Goal: Task Accomplishment & Management: Manage account settings

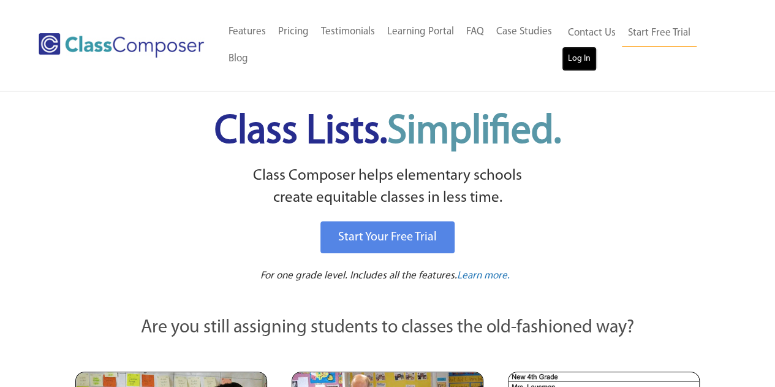
click at [580, 58] on link "Log In" at bounding box center [579, 59] width 35 height 25
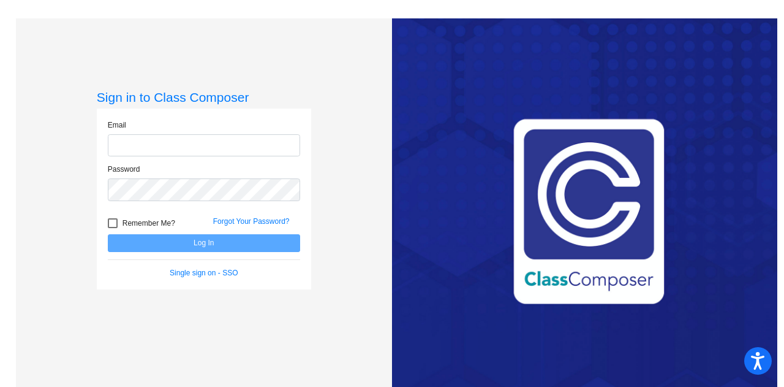
type input "[PERSON_NAME][EMAIL_ADDRESS][PERSON_NAME][DOMAIN_NAME]"
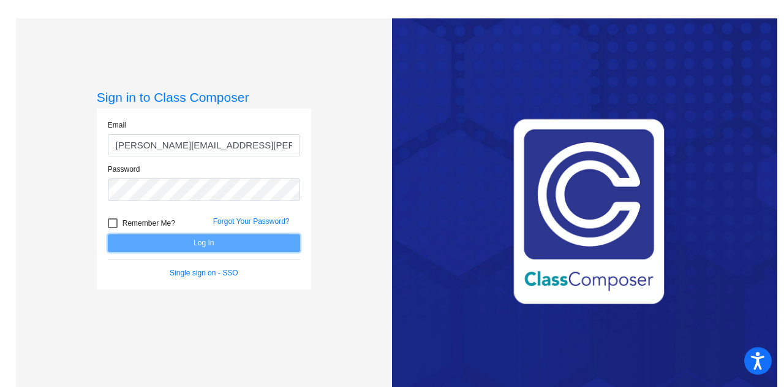
click at [198, 247] on button "Log In" at bounding box center [204, 243] width 192 height 18
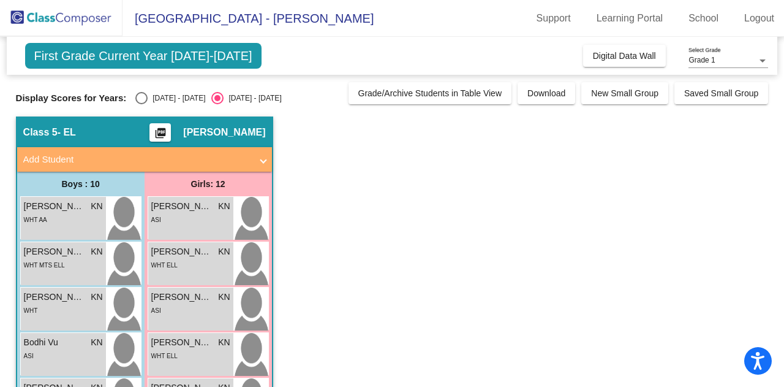
click at [143, 97] on div "Select an option" at bounding box center [141, 98] width 12 height 12
click at [142, 104] on input "[DATE] - [DATE]" at bounding box center [141, 104] width 1 height 1
radio input "true"
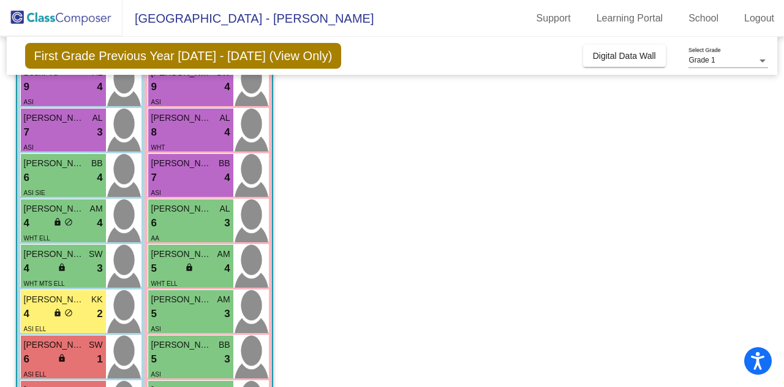
scroll to position [135, 0]
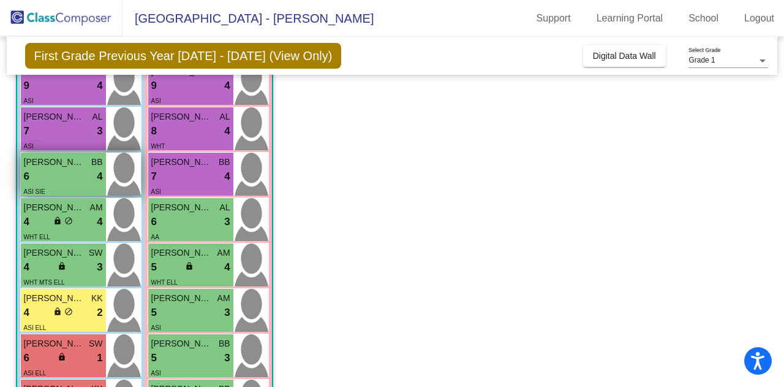
click at [72, 163] on span "[PERSON_NAME]" at bounding box center [54, 162] width 61 height 13
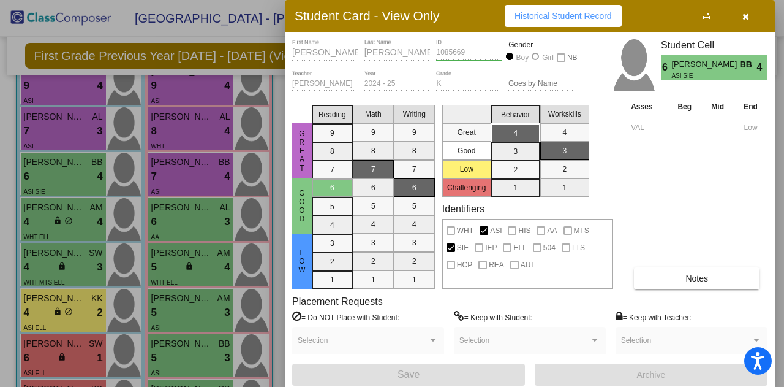
click at [746, 16] on icon "button" at bounding box center [745, 16] width 7 height 9
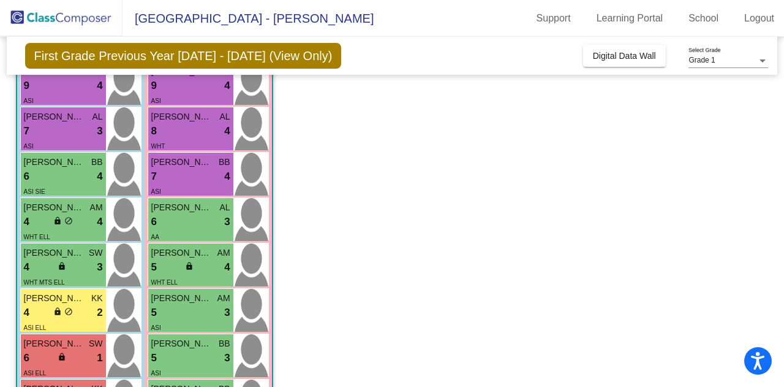
click at [426, 218] on app-classroom "Class 5 - EL picture_as_pdf [PERSON_NAME] Add Student First Name Last Name Stud…" at bounding box center [392, 303] width 753 height 643
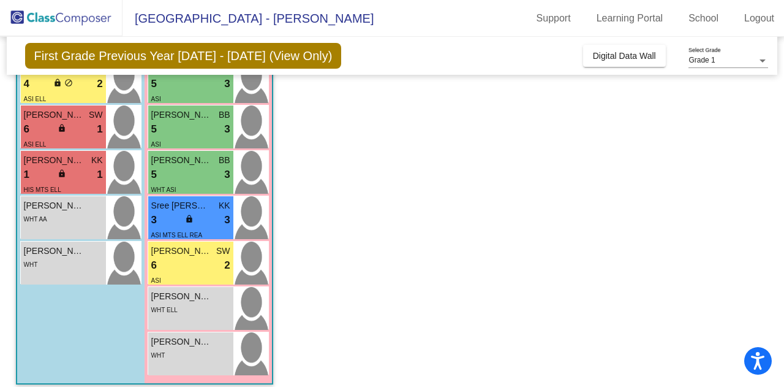
scroll to position [364, 0]
click at [189, 266] on div "6 lock do_not_disturb_alt 2" at bounding box center [190, 265] width 79 height 16
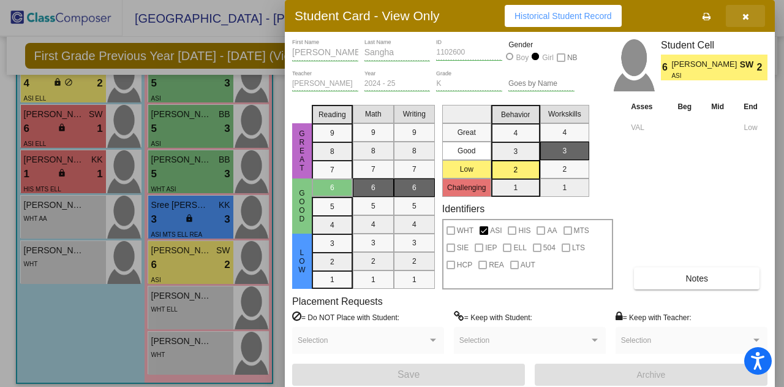
click at [748, 17] on icon "button" at bounding box center [745, 16] width 7 height 9
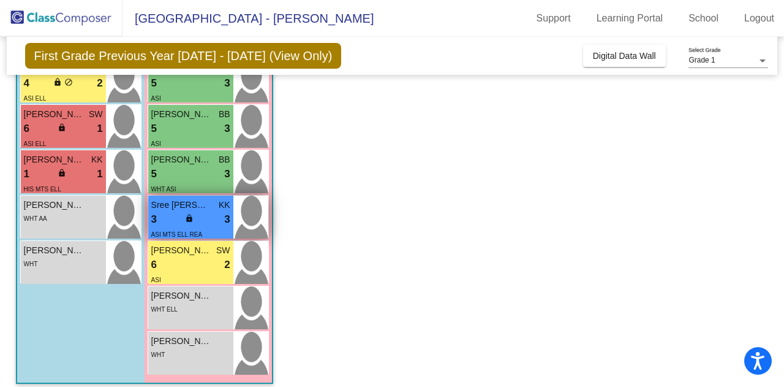
click at [200, 222] on div "3 lock do_not_disturb_alt 3" at bounding box center [190, 219] width 79 height 16
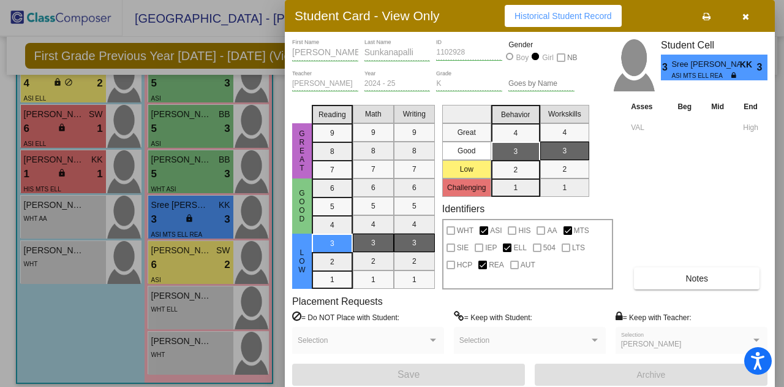
click at [747, 18] on icon "button" at bounding box center [745, 16] width 7 height 9
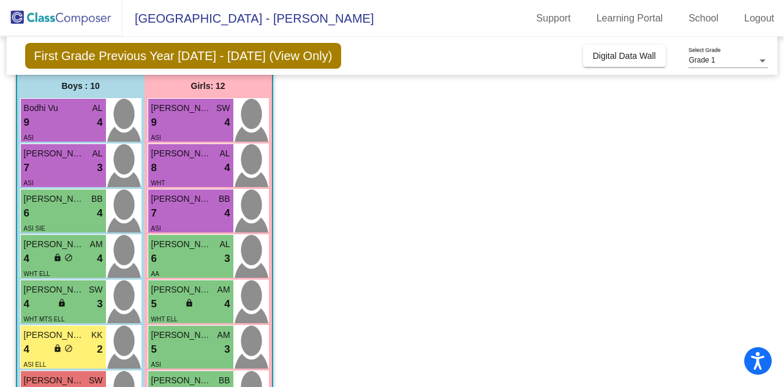
scroll to position [0, 0]
